Goal: Information Seeking & Learning: Learn about a topic

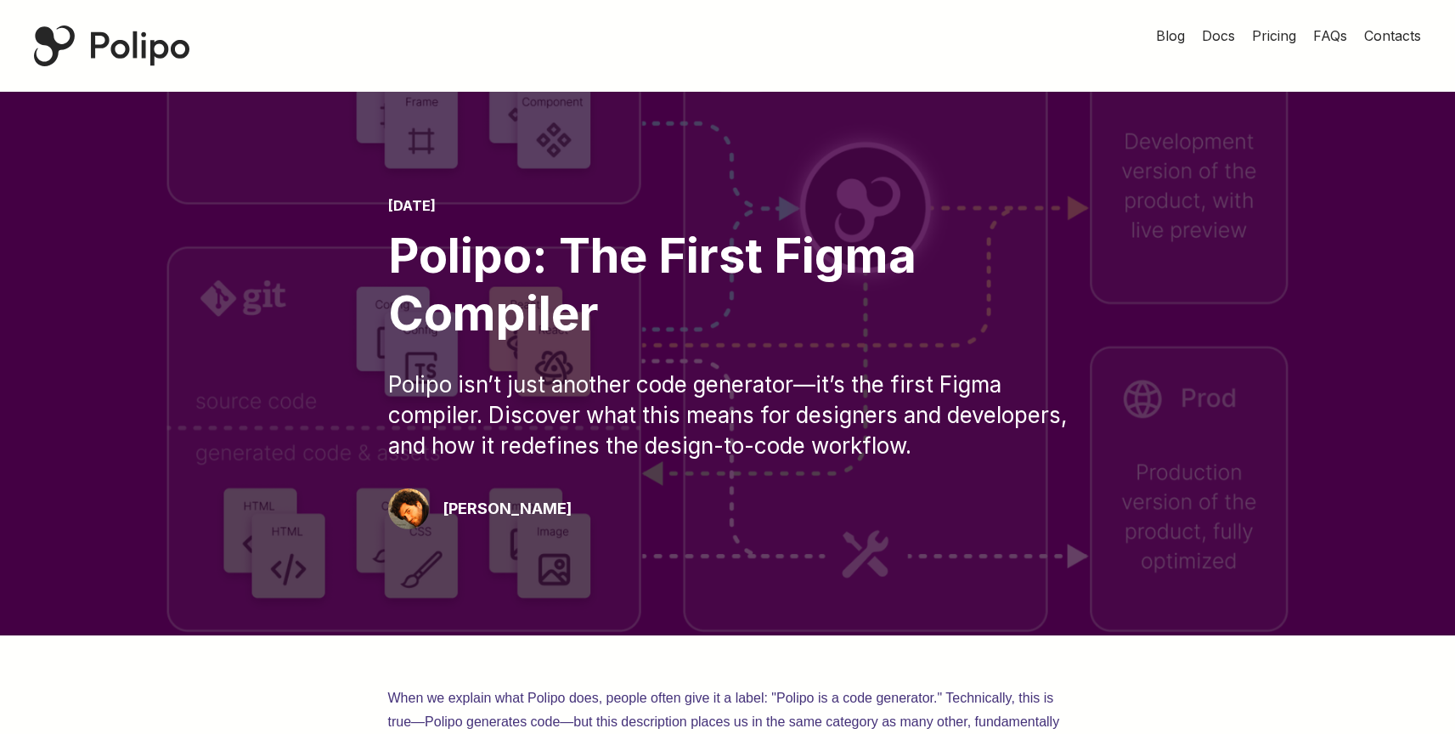
click at [158, 49] on div "Polipo Home Page" at bounding box center [111, 45] width 155 height 41
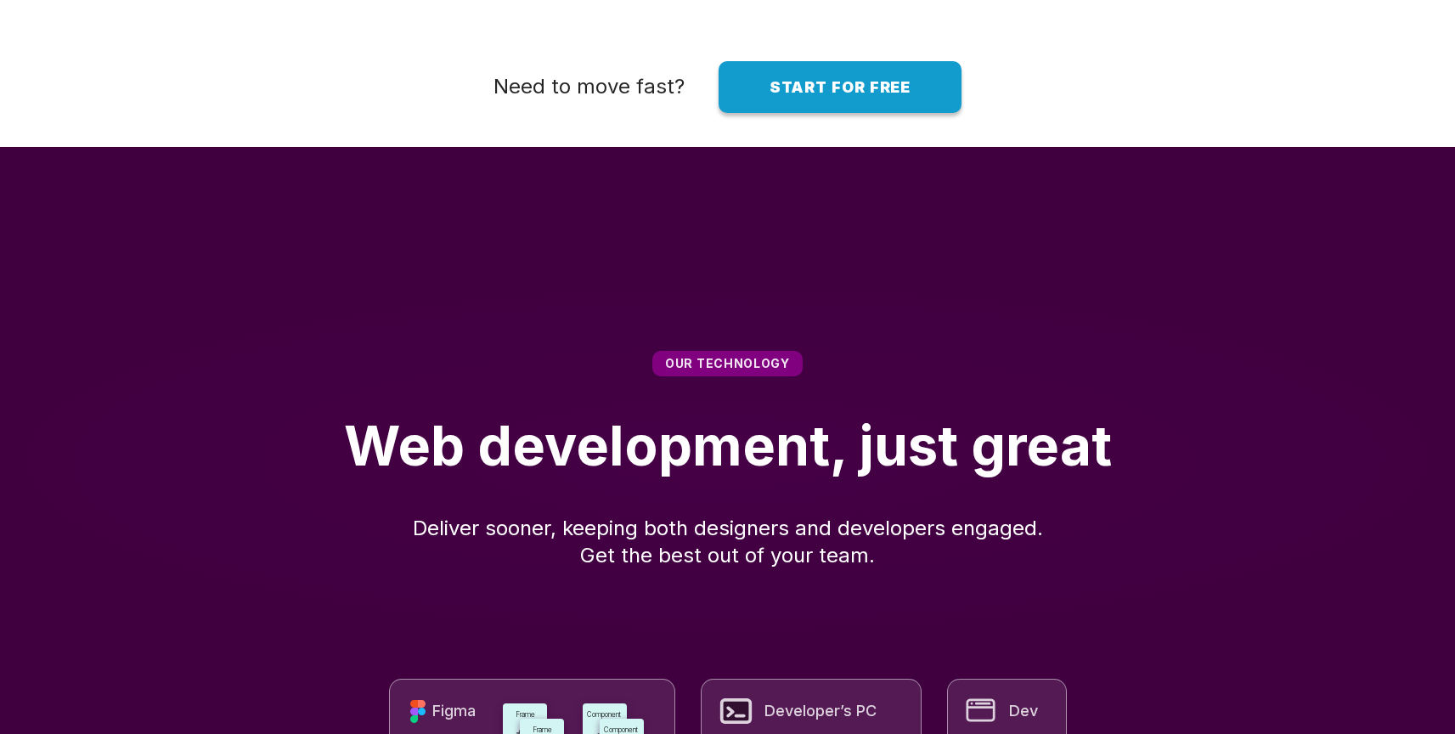
scroll to position [4965, 0]
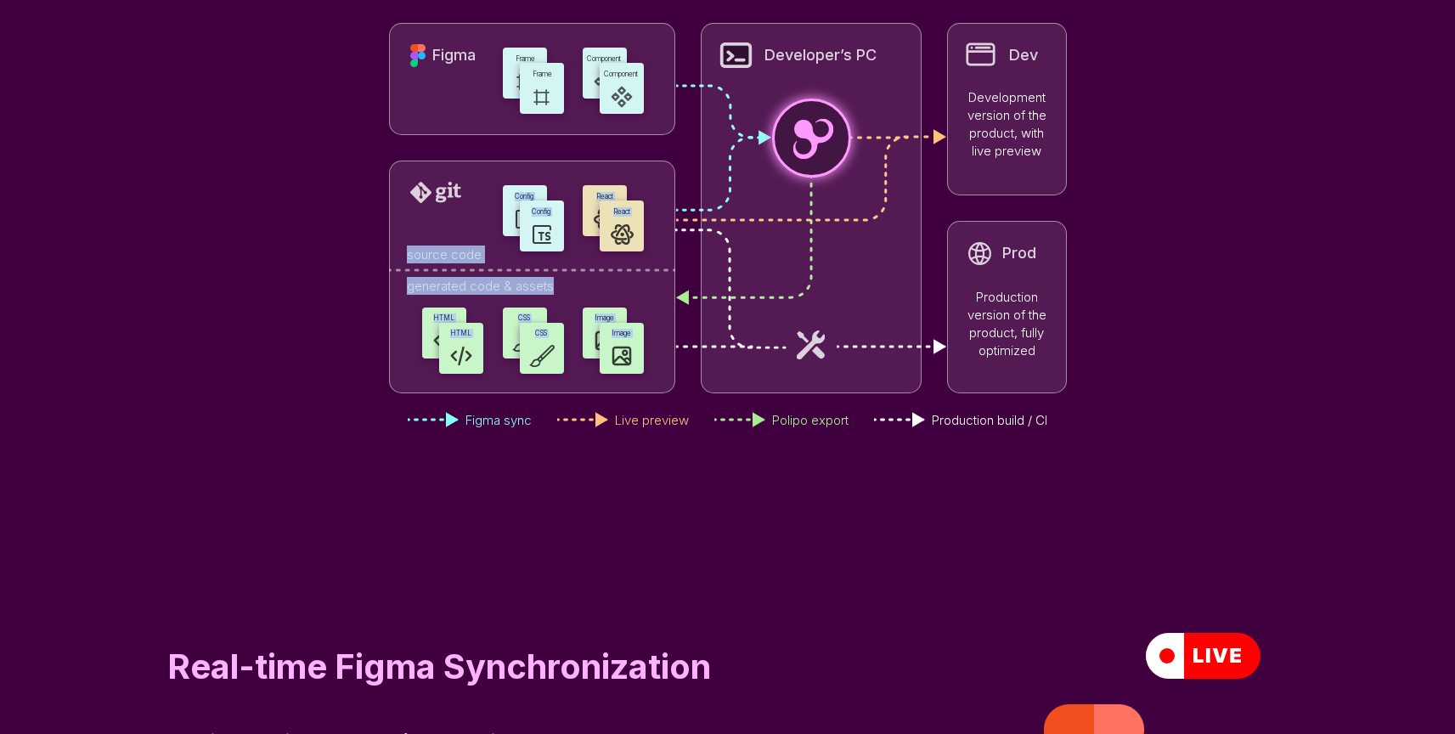
drag, startPoint x: 408, startPoint y: 243, endPoint x: 739, endPoint y: 235, distance: 331.5
click at [739, 235] on div "Frame Frame Component Component Figma HTML HTML CSS CSS Image Image Config Conf…" at bounding box center [728, 208] width 678 height 370
drag, startPoint x: 746, startPoint y: 184, endPoint x: 721, endPoint y: 257, distance: 77.1
click at [721, 257] on div "Developer’s PC" at bounding box center [811, 208] width 221 height 370
drag, startPoint x: 727, startPoint y: 235, endPoint x: 772, endPoint y: 219, distance: 47.6
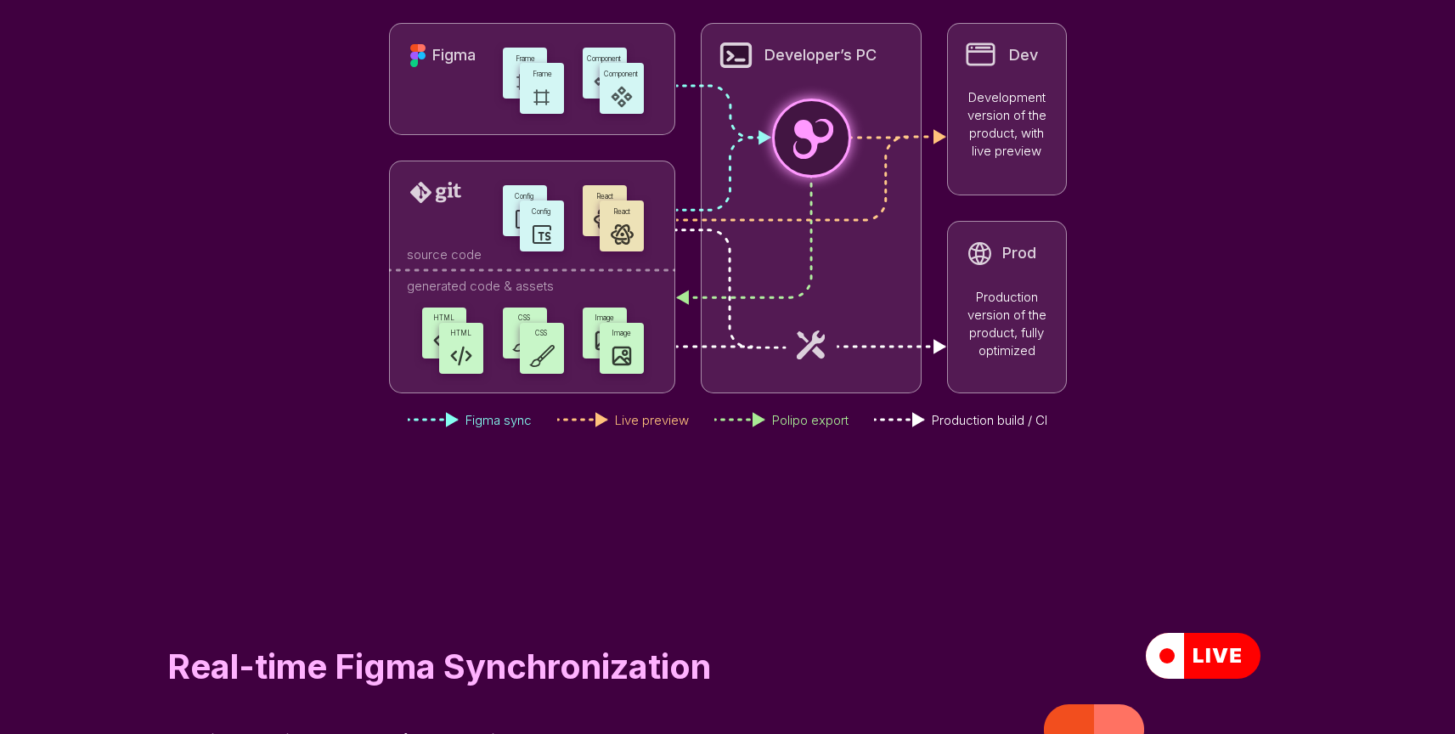
click at [772, 219] on div "Developer’s PC" at bounding box center [811, 208] width 221 height 370
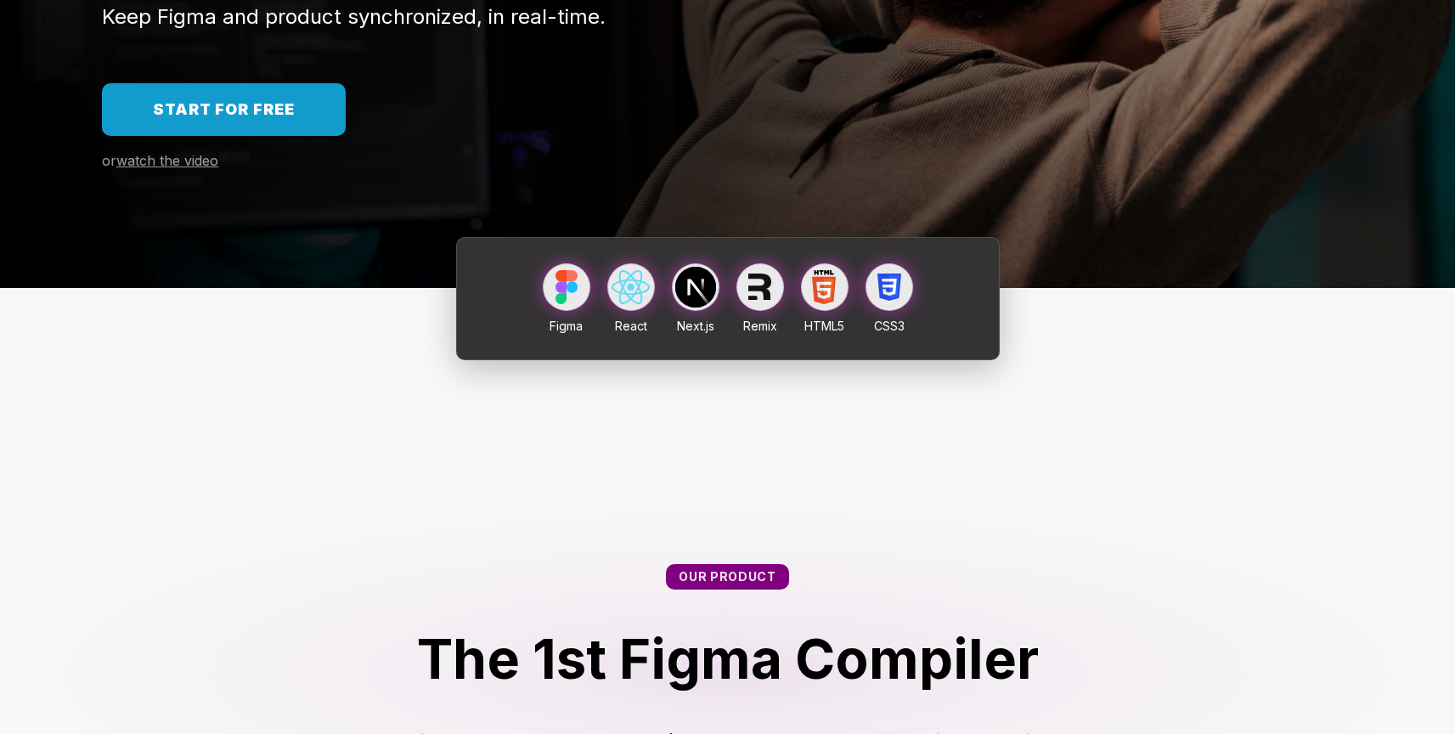
scroll to position [0, 0]
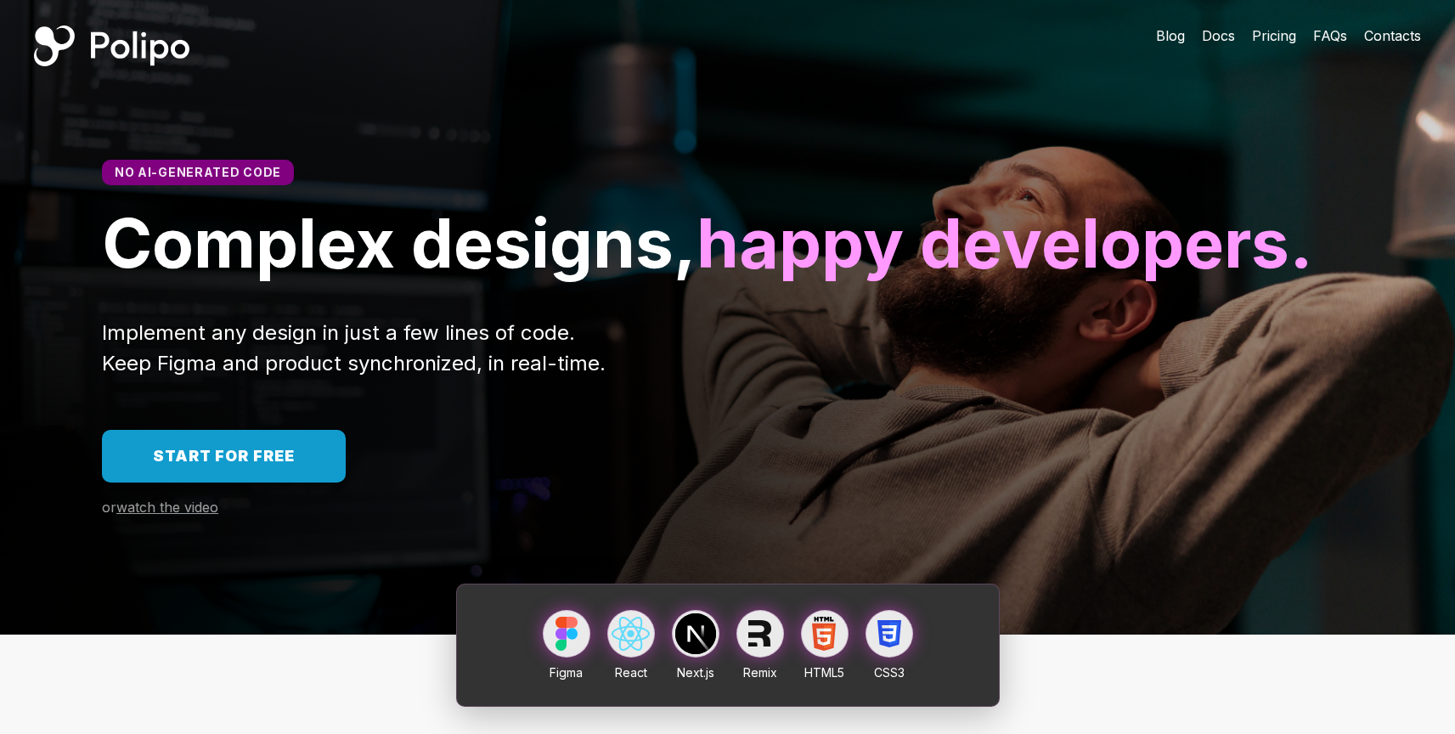
click at [1293, 28] on span "Pricing" at bounding box center [1274, 35] width 44 height 17
click at [172, 598] on div "No AI-generated code Complex designs, happy developers. Implement any design in…" at bounding box center [727, 363] width 1455 height 543
click at [177, 516] on span "watch the video" at bounding box center [167, 507] width 102 height 17
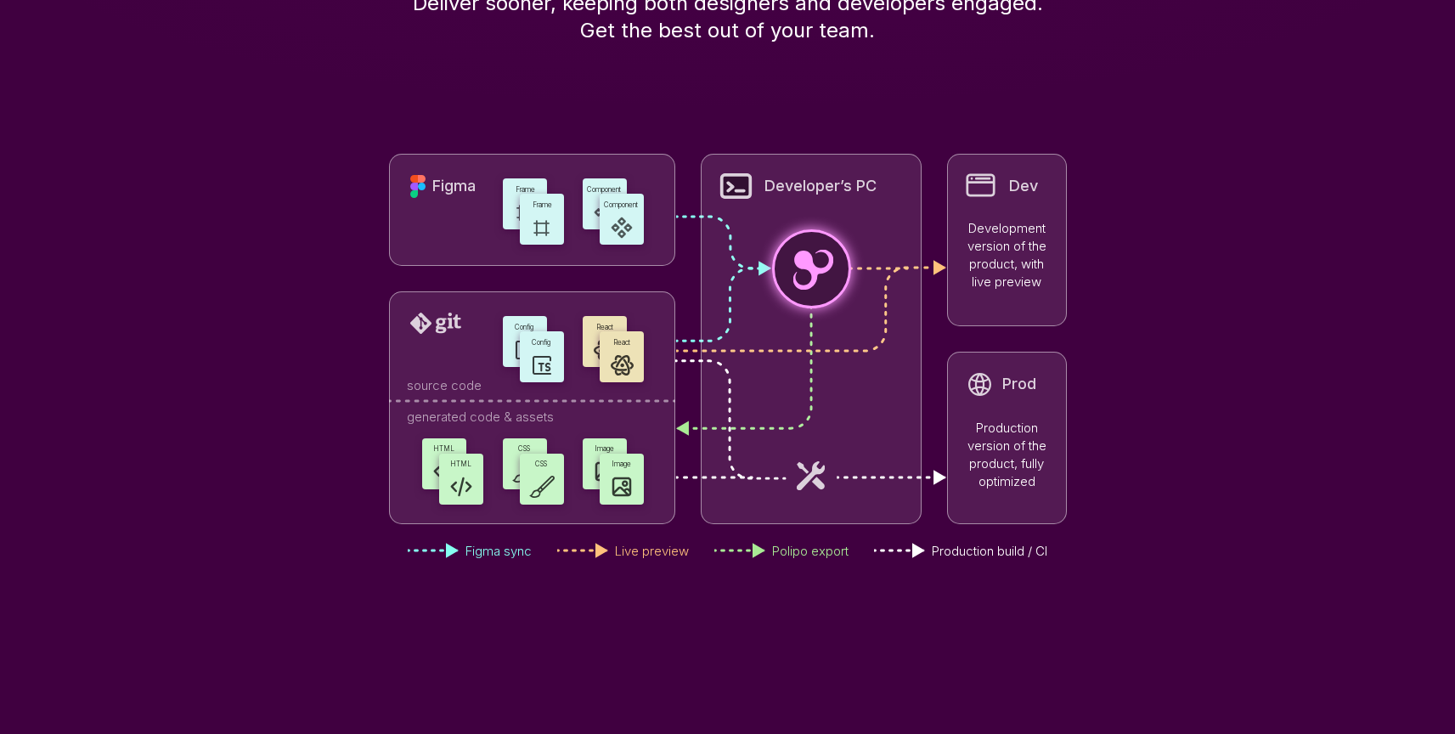
scroll to position [4829, 0]
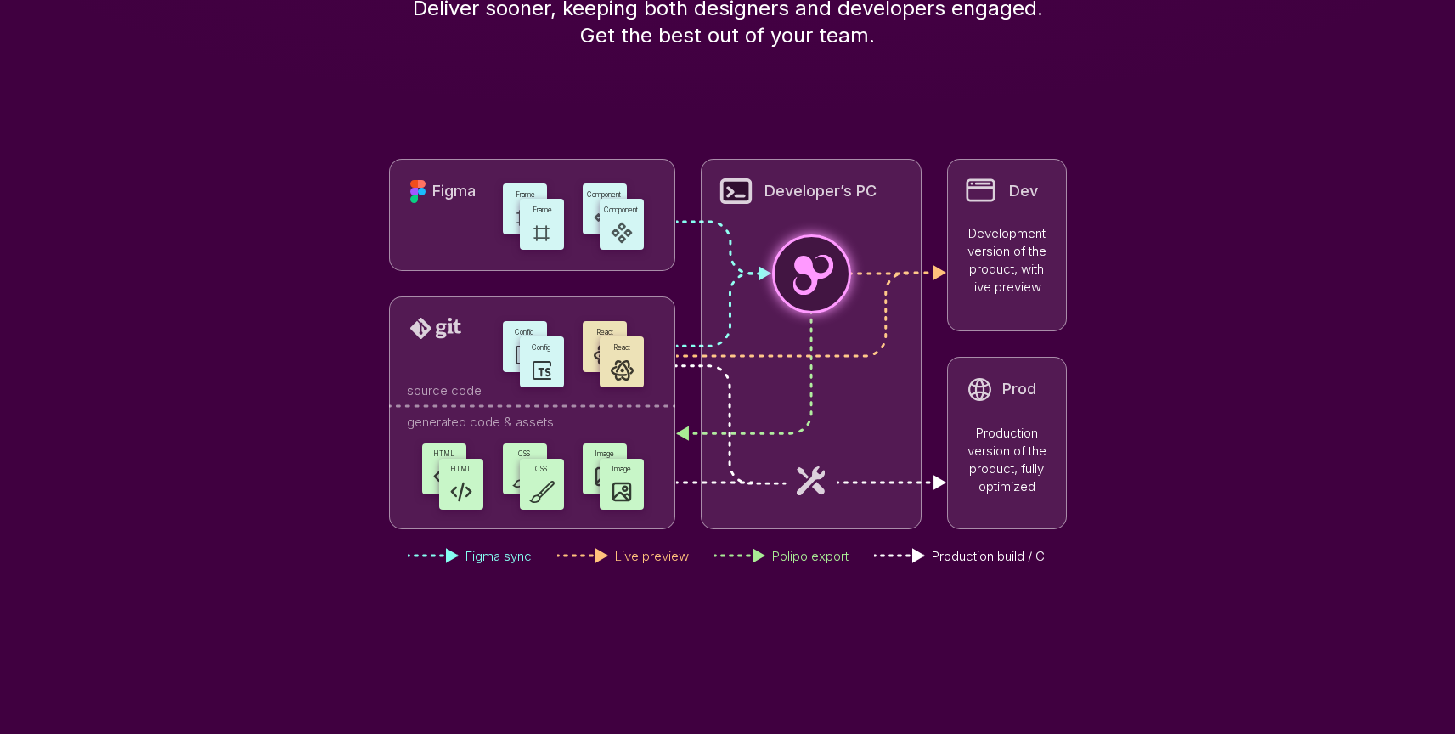
drag, startPoint x: 715, startPoint y: 372, endPoint x: 741, endPoint y: 280, distance: 96.3
click at [745, 264] on div "Developer’s PC" at bounding box center [811, 344] width 221 height 370
